Goal: Obtain resource: Obtain resource

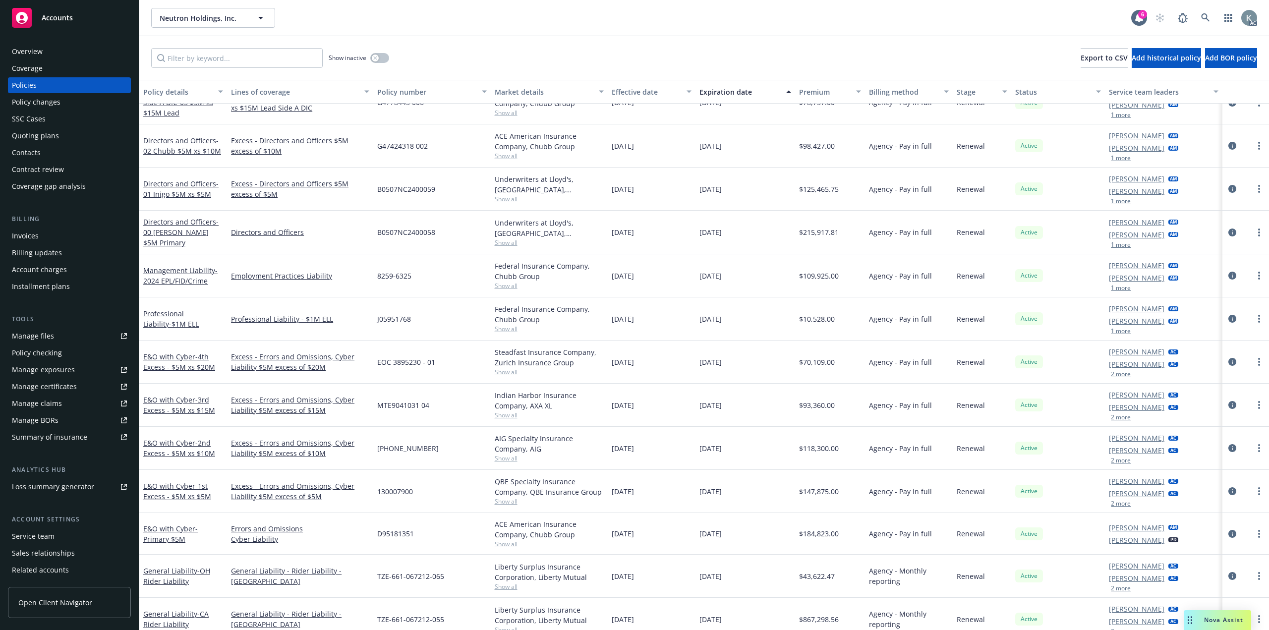
scroll to position [174, 0]
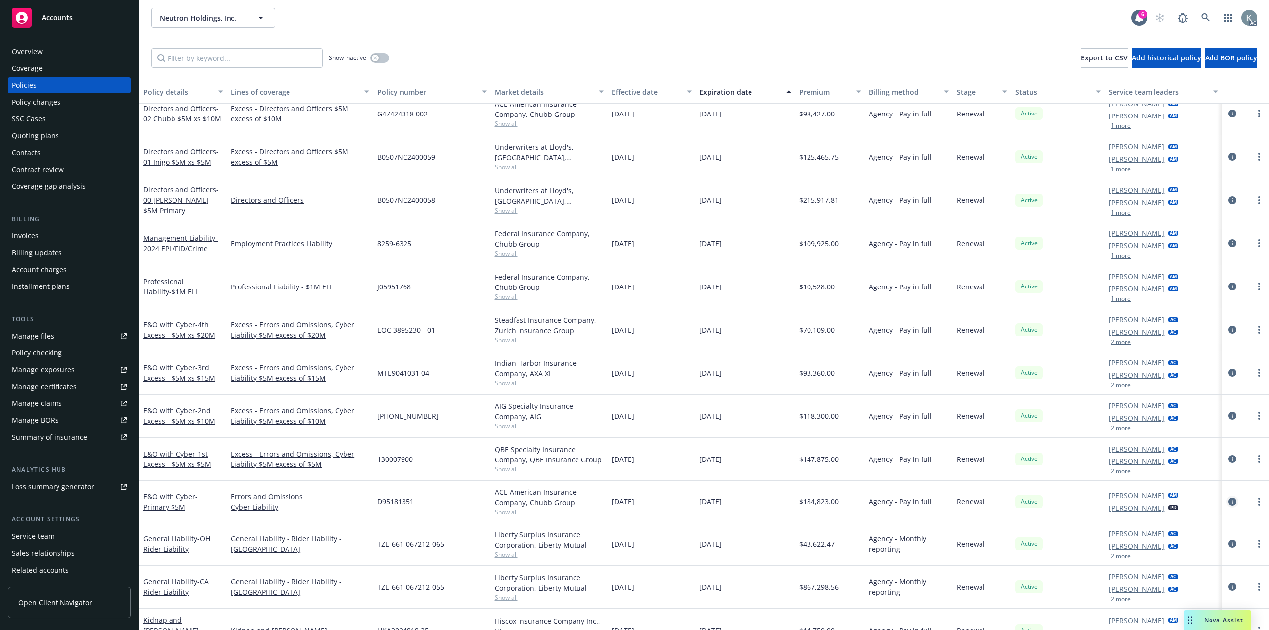
click at [1229, 498] on icon "circleInformation" at bounding box center [1233, 502] width 8 height 8
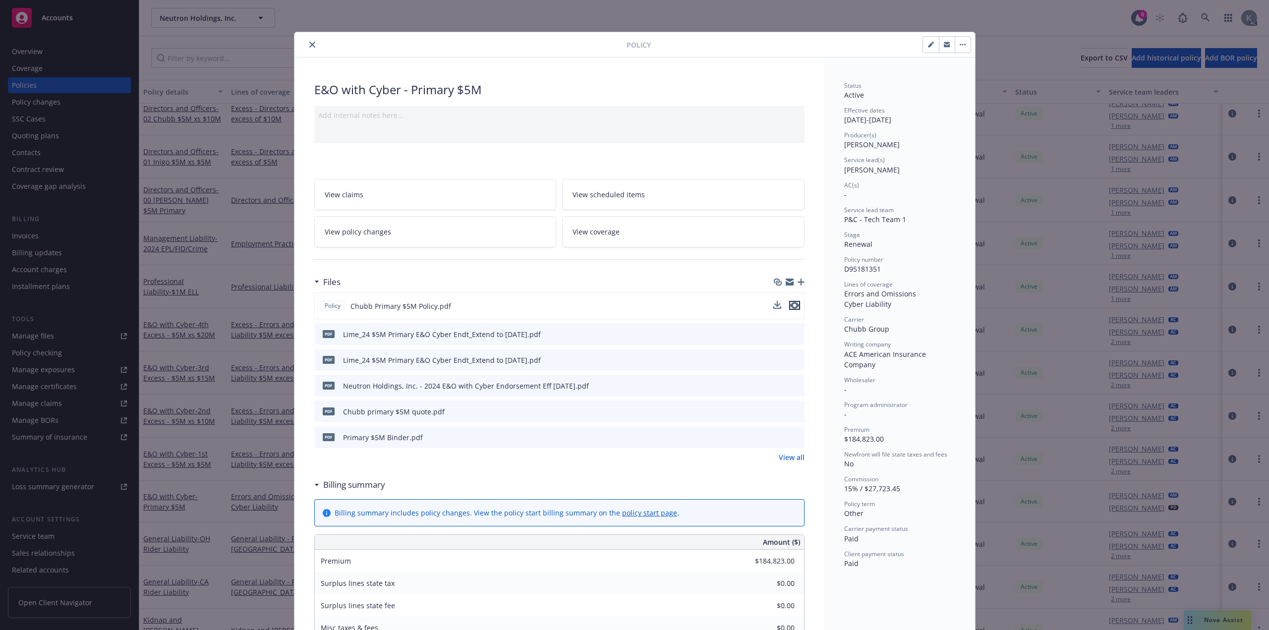
click at [792, 302] on icon "preview file" at bounding box center [794, 305] width 9 height 7
